Goal: Find specific page/section: Find specific page/section

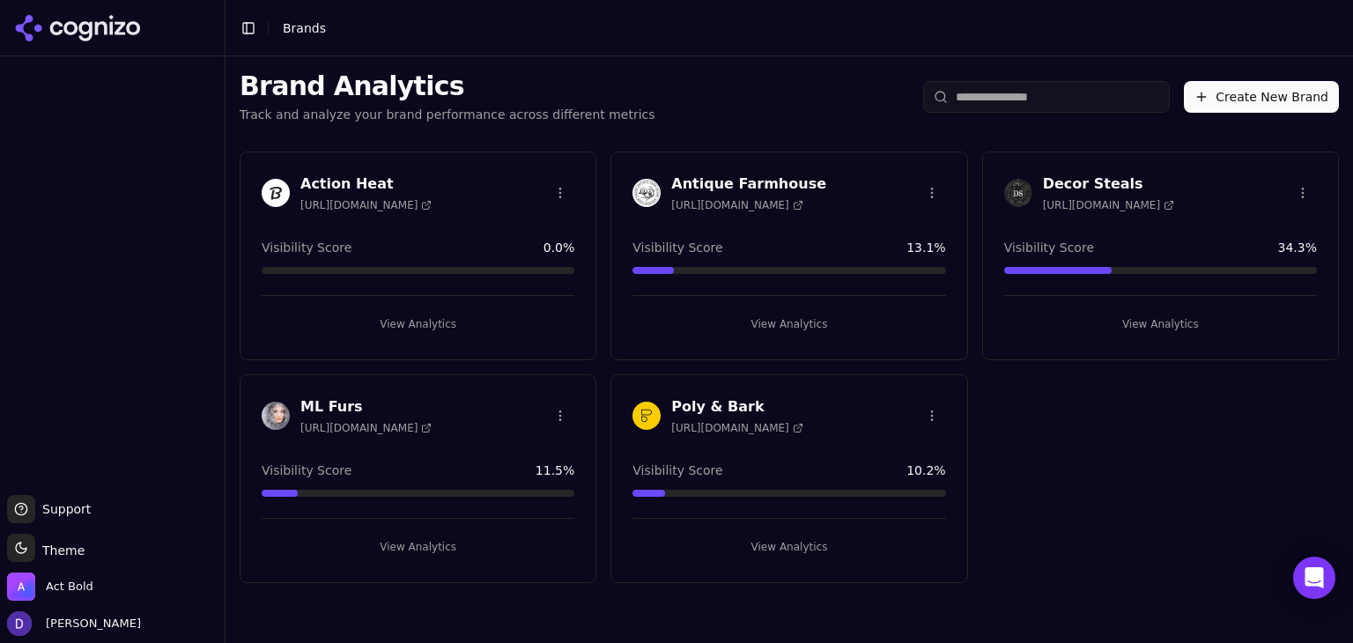
click at [345, 176] on h3 "Action Heat" at bounding box center [365, 184] width 131 height 21
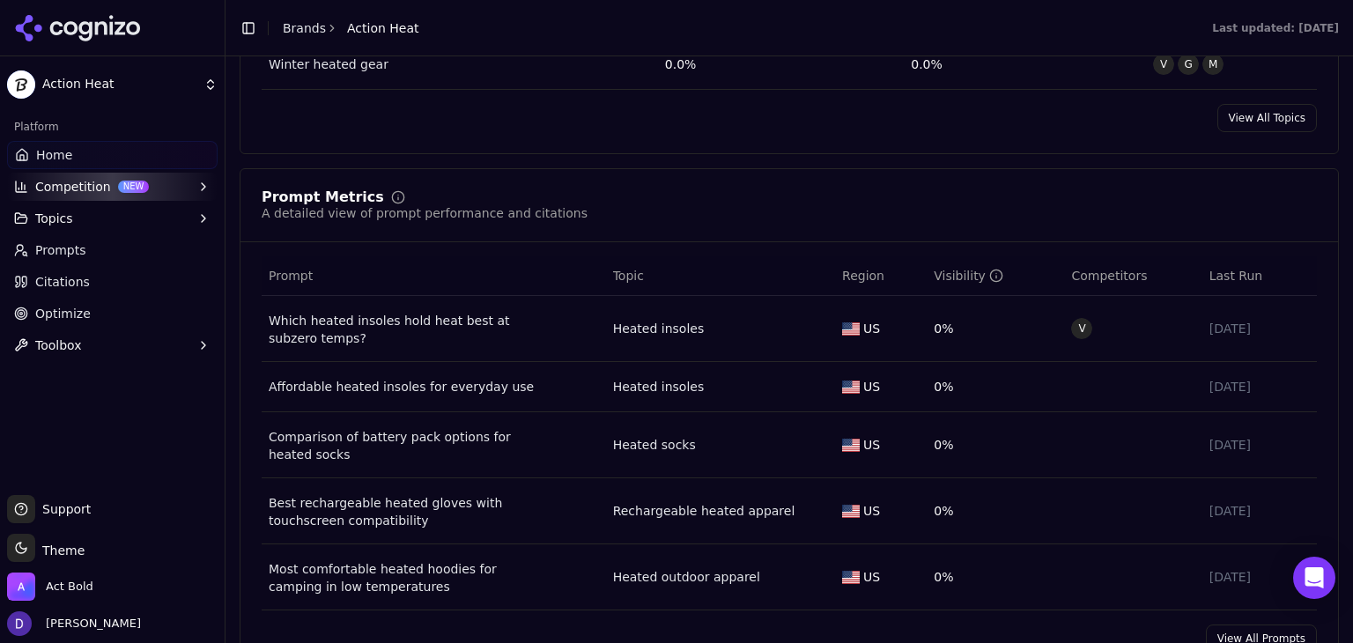
scroll to position [1057, 0]
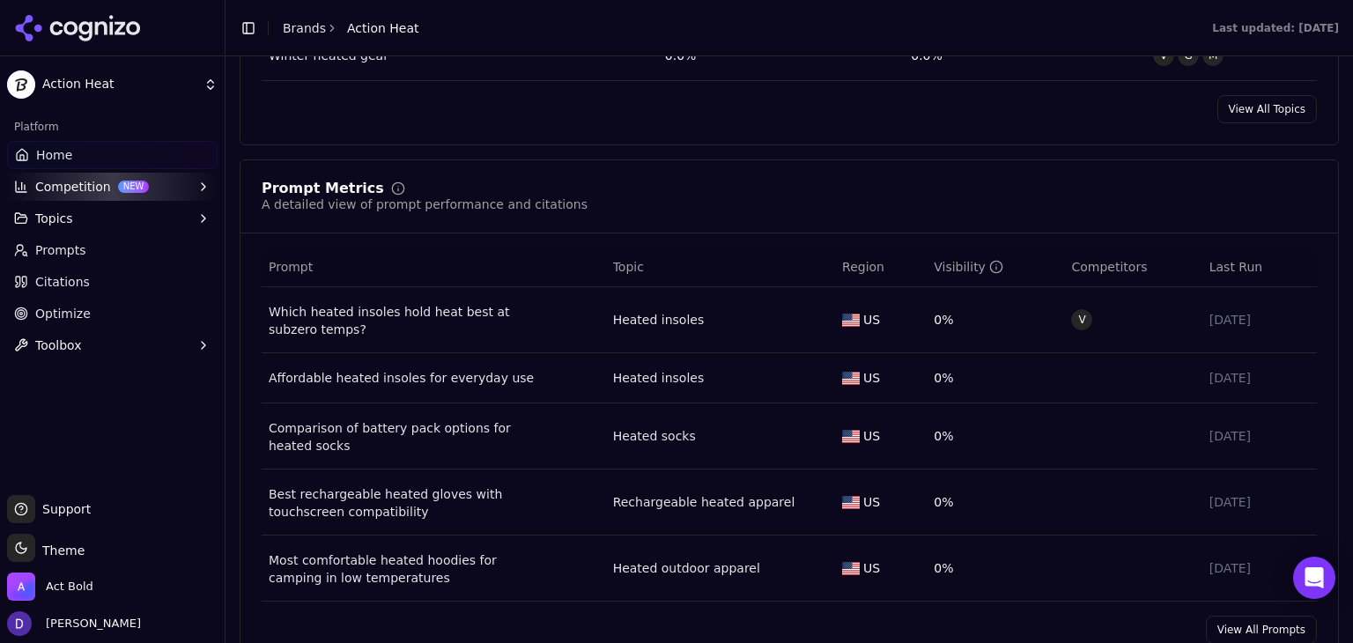
click at [131, 156] on link "Home" at bounding box center [112, 155] width 211 height 28
